Goal: Navigation & Orientation: Understand site structure

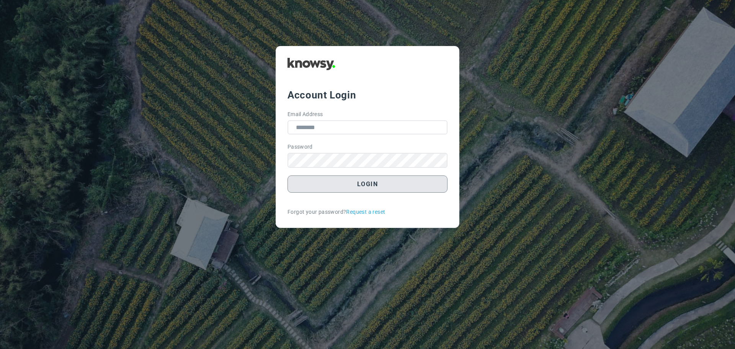
type input "**********"
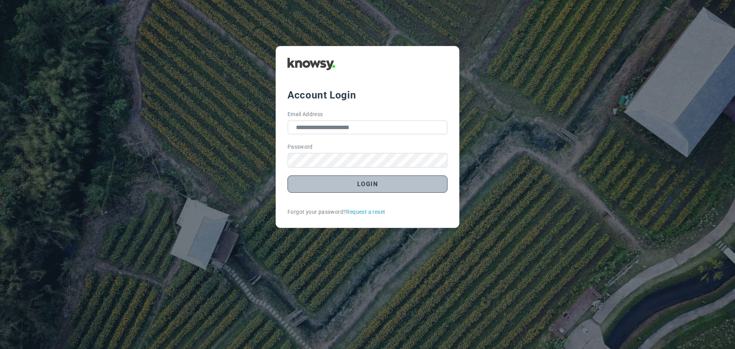
click at [369, 183] on button "Login" at bounding box center [367, 183] width 160 height 17
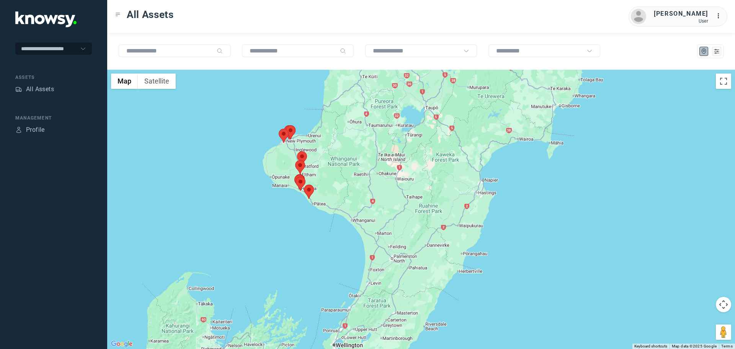
drag, startPoint x: 433, startPoint y: 134, endPoint x: 293, endPoint y: 180, distance: 146.8
click at [298, 181] on div at bounding box center [421, 209] width 628 height 279
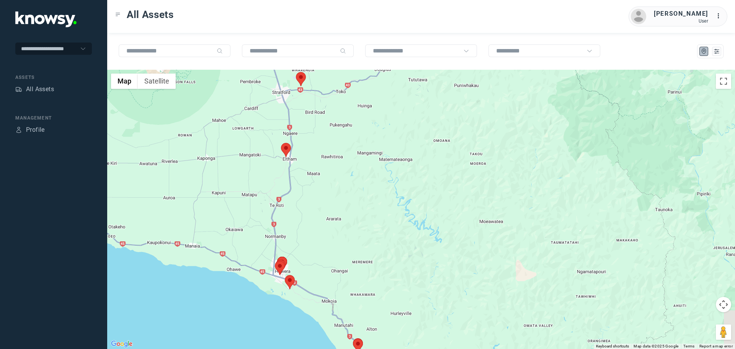
drag, startPoint x: 297, startPoint y: 266, endPoint x: 273, endPoint y: 227, distance: 45.9
click at [282, 204] on div at bounding box center [421, 209] width 628 height 279
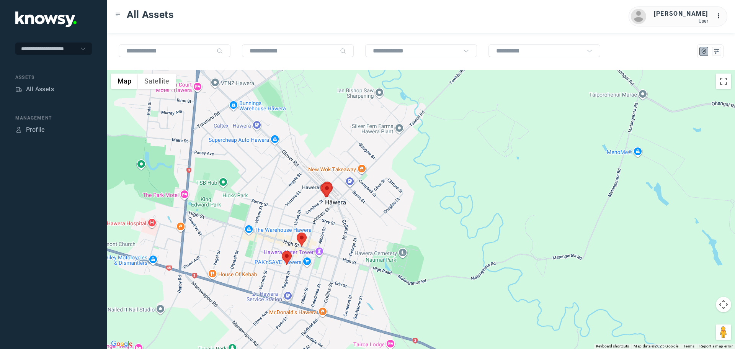
click at [282, 251] on area at bounding box center [282, 251] width 0 height 0
click at [312, 210] on button "Close" at bounding box center [311, 215] width 18 height 18
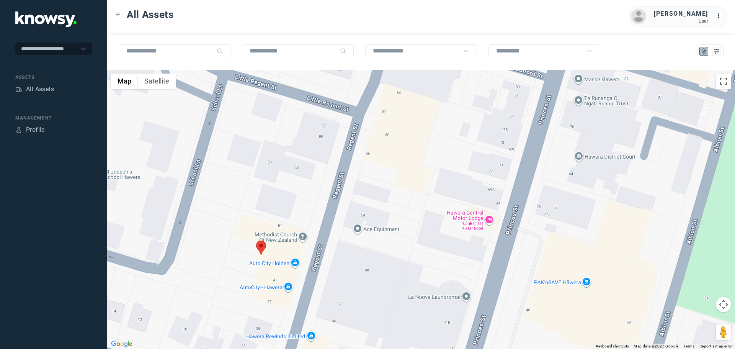
drag, startPoint x: 286, startPoint y: 296, endPoint x: 272, endPoint y: 235, distance: 63.0
click at [302, 195] on div at bounding box center [421, 209] width 628 height 279
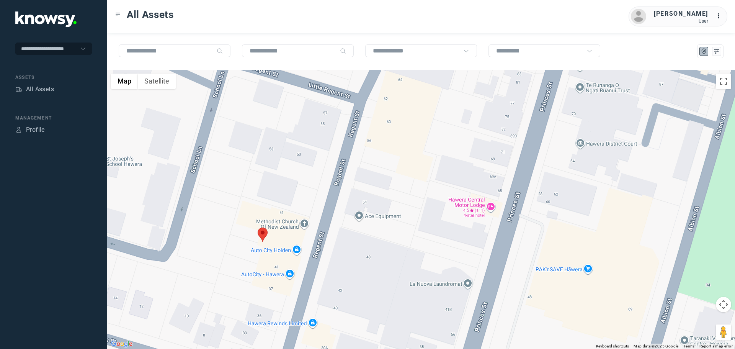
drag, startPoint x: 270, startPoint y: 258, endPoint x: 272, endPoint y: 240, distance: 18.1
click at [272, 240] on div at bounding box center [421, 209] width 628 height 279
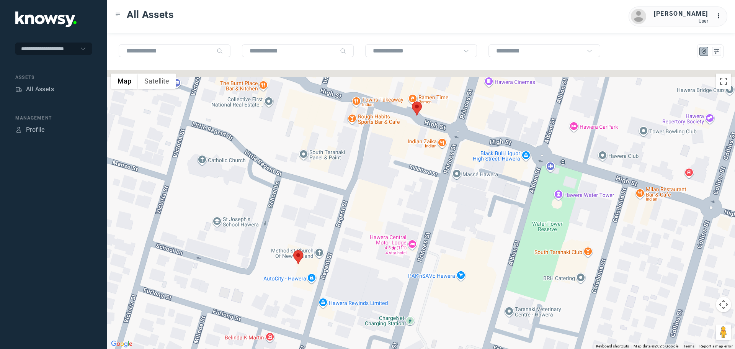
drag, startPoint x: 418, startPoint y: 158, endPoint x: 361, endPoint y: 234, distance: 94.6
click at [363, 234] on div at bounding box center [421, 209] width 628 height 279
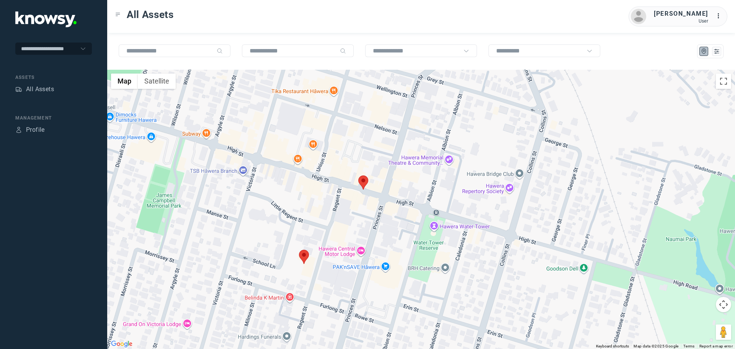
click at [358, 175] on area at bounding box center [358, 175] width 0 height 0
click at [392, 133] on button "Close" at bounding box center [388, 139] width 18 height 18
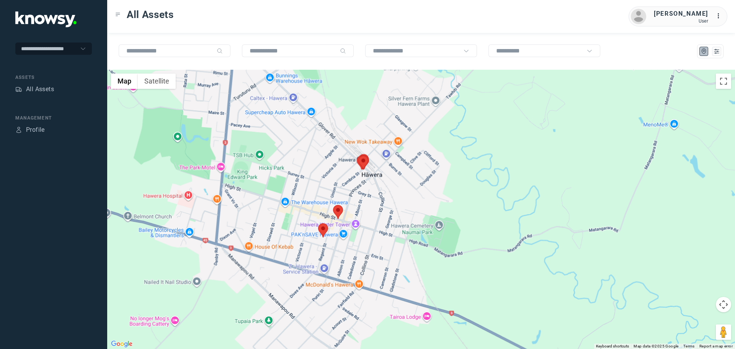
drag, startPoint x: 422, startPoint y: 143, endPoint x: 317, endPoint y: 234, distance: 138.7
click at [317, 234] on div at bounding box center [421, 209] width 628 height 279
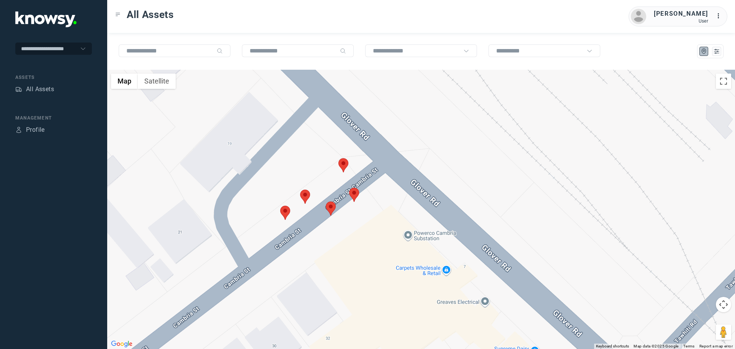
click at [280, 206] on area at bounding box center [280, 206] width 0 height 0
click at [314, 163] on button "Close" at bounding box center [310, 169] width 18 height 18
click at [300, 189] on area at bounding box center [300, 189] width 0 height 0
click at [336, 149] on button "Close" at bounding box center [331, 153] width 18 height 18
click at [338, 158] on area at bounding box center [338, 158] width 0 height 0
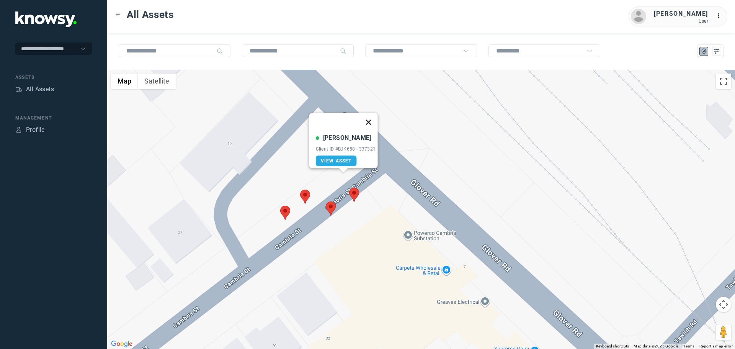
click at [371, 118] on button "Close" at bounding box center [368, 122] width 18 height 18
drag, startPoint x: 353, startPoint y: 198, endPoint x: 353, endPoint y: 193, distance: 5.0
click at [349, 188] on area at bounding box center [349, 188] width 0 height 0
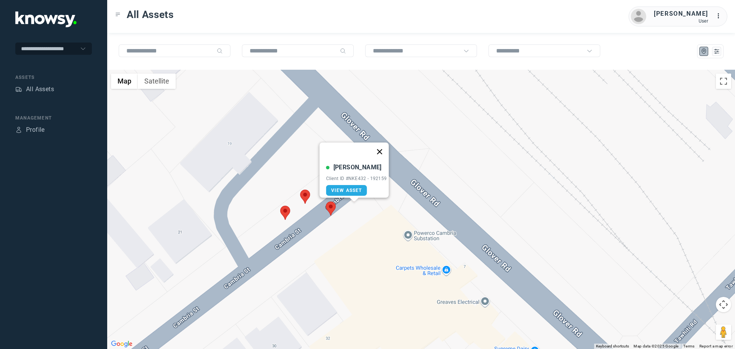
click at [383, 144] on button "Close" at bounding box center [379, 151] width 18 height 18
click at [326, 201] on area at bounding box center [326, 201] width 0 height 0
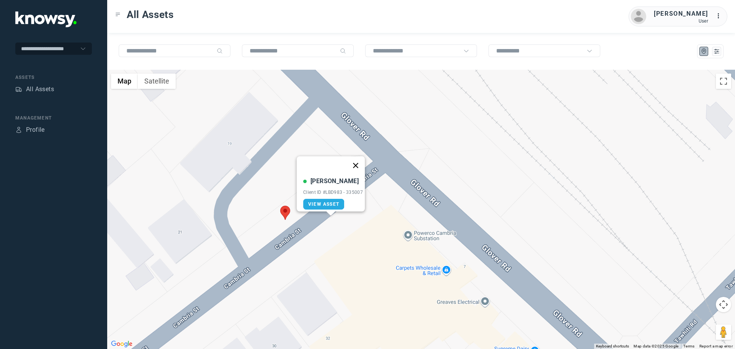
click at [361, 162] on button "Close" at bounding box center [355, 165] width 18 height 18
